Goal: Information Seeking & Learning: Find specific fact

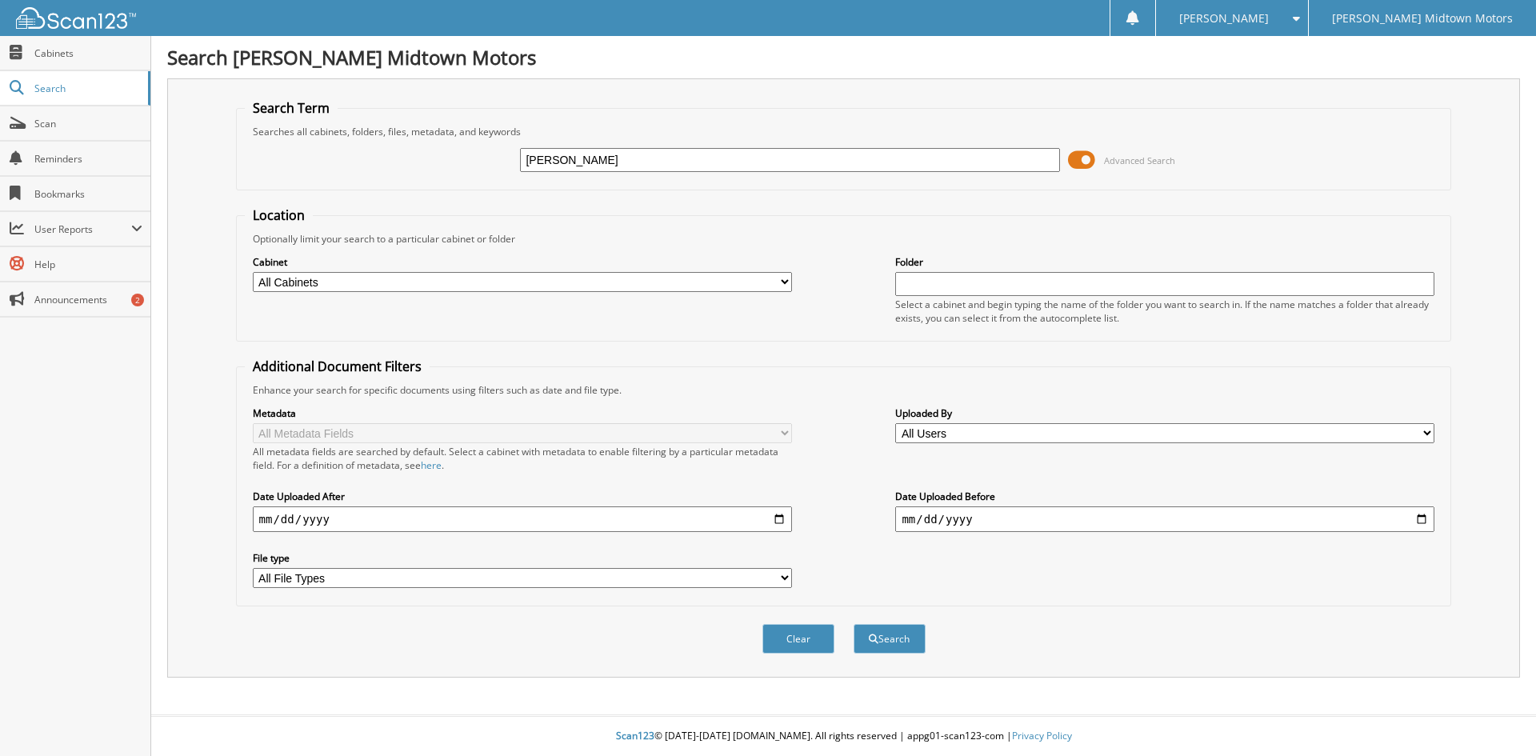
type input "[PERSON_NAME]"
click at [854, 624] on button "Search" at bounding box center [890, 639] width 72 height 30
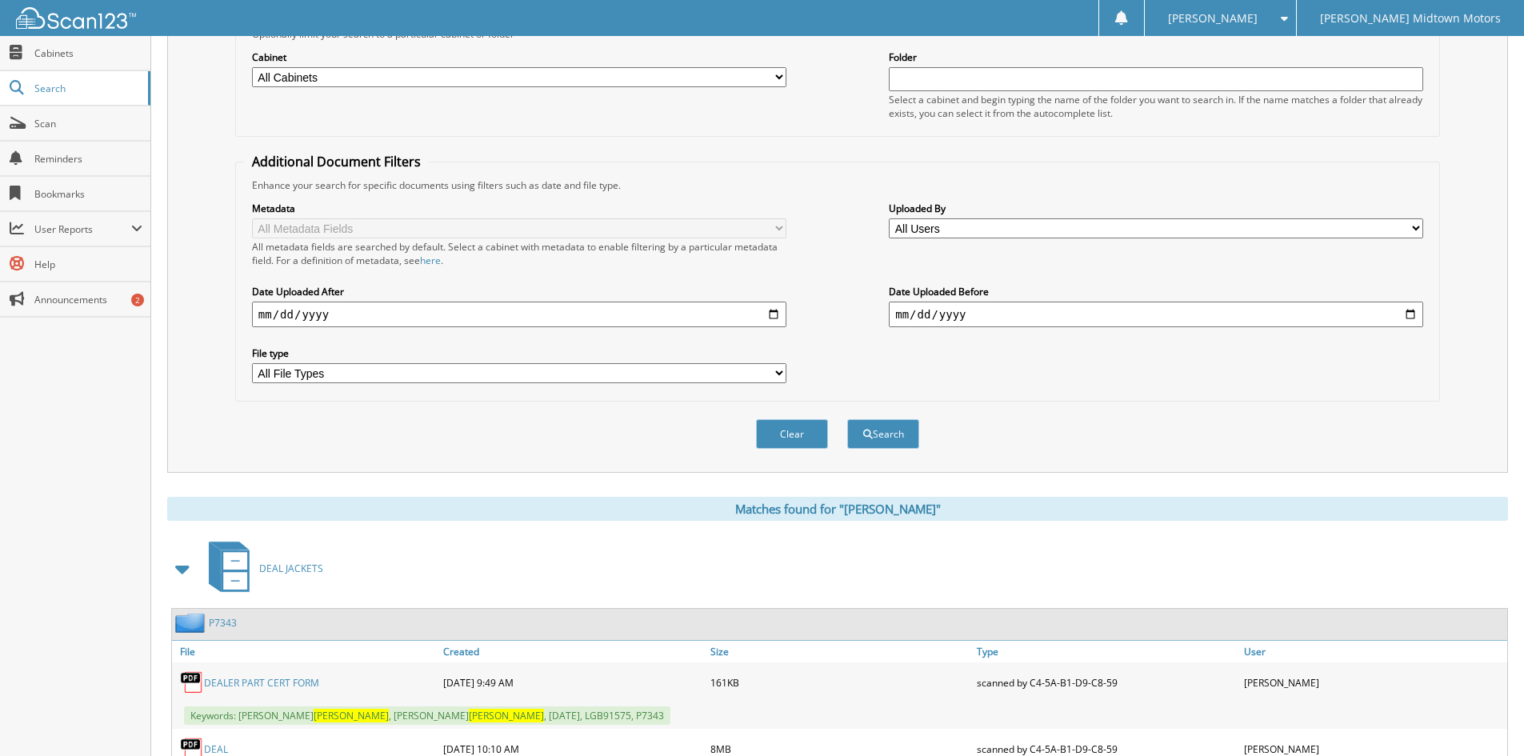
scroll to position [480, 0]
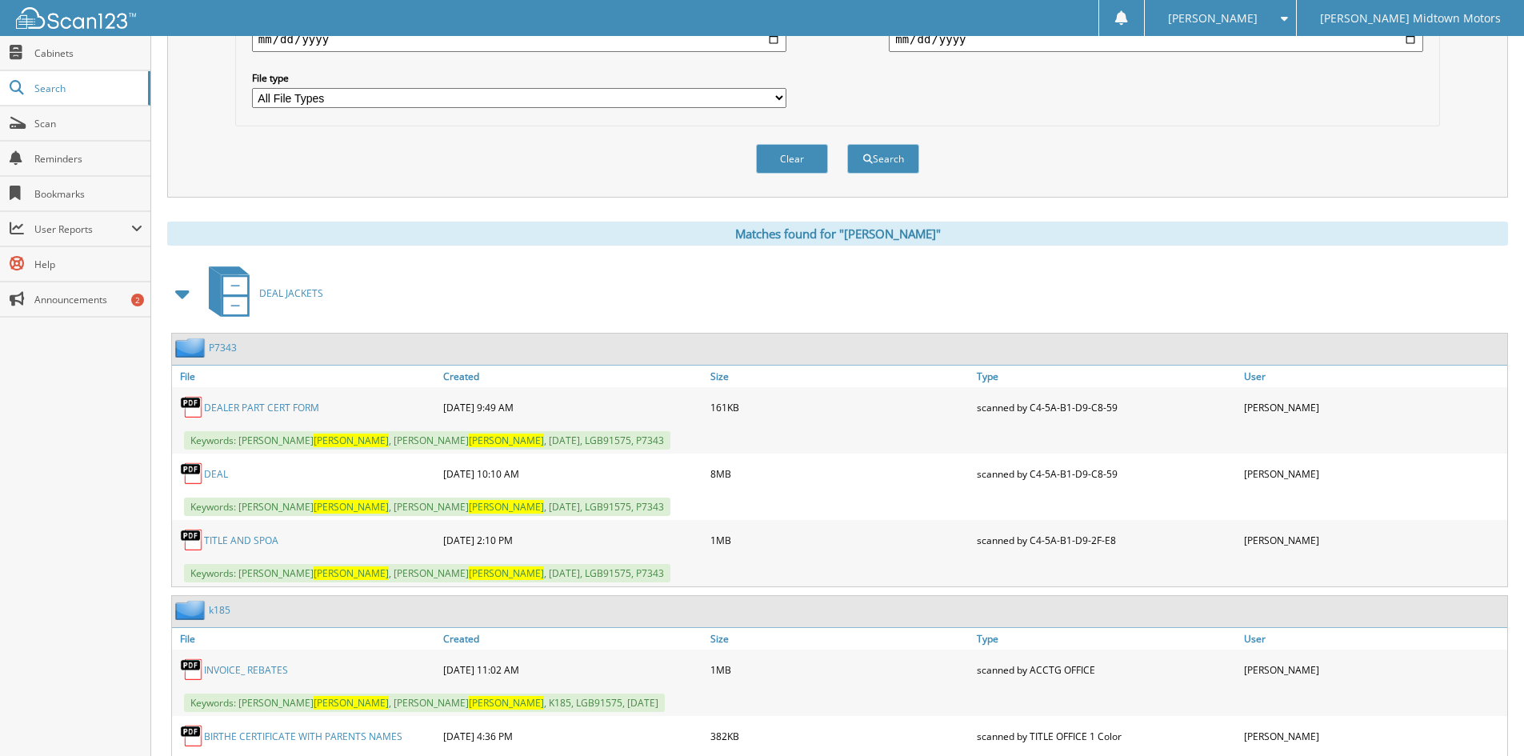
click at [210, 474] on link "DEAL" at bounding box center [216, 474] width 24 height 14
click at [259, 405] on link "DEALER PART CERT FORM" at bounding box center [261, 408] width 115 height 14
click at [234, 536] on link "TITLE AND SPOA" at bounding box center [241, 541] width 74 height 14
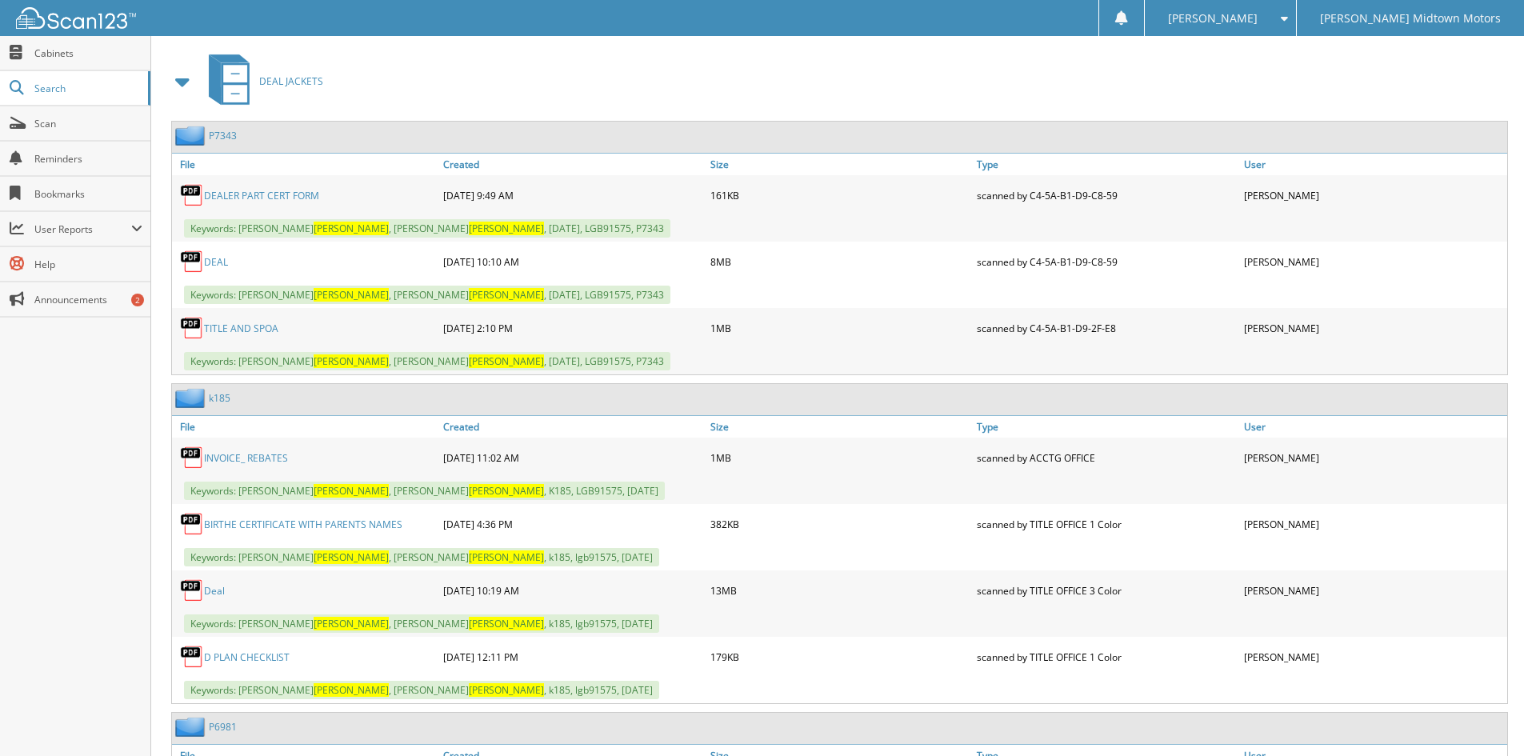
scroll to position [720, 0]
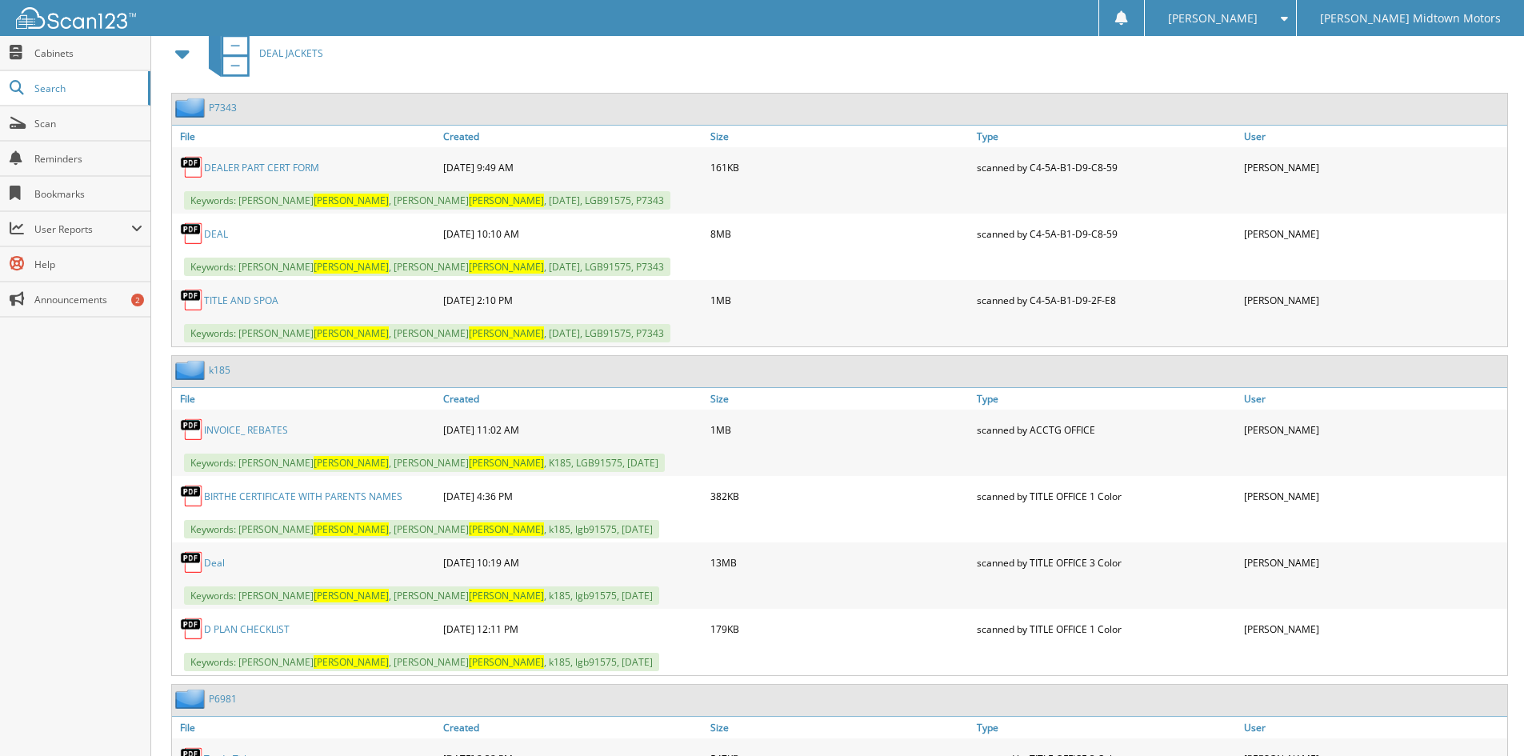
click at [230, 498] on link "BIRTHE CERTIFICATE WITH PARENTS NAMES" at bounding box center [303, 497] width 198 height 14
click at [188, 498] on img at bounding box center [192, 496] width 24 height 24
click at [213, 492] on link "BIRTHE CERTIFICATE WITH PARENTS NAMES" at bounding box center [303, 497] width 198 height 14
